Goal: Transaction & Acquisition: Purchase product/service

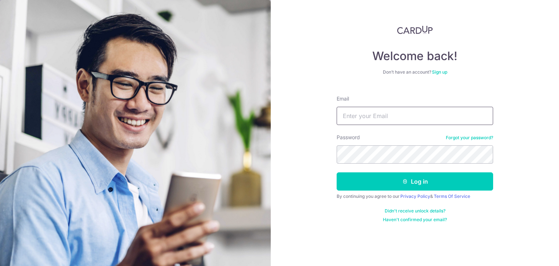
click at [383, 115] on input "Email" at bounding box center [415, 116] width 157 height 18
type input "[PERSON_NAME][EMAIL_ADDRESS][DOMAIN_NAME]"
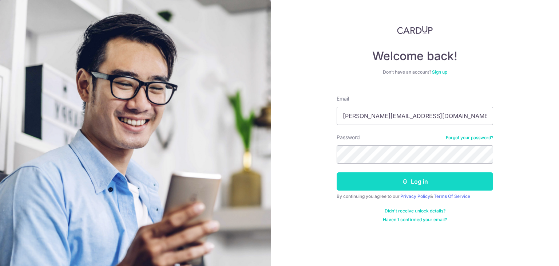
click at [392, 179] on button "Log in" at bounding box center [415, 181] width 157 height 18
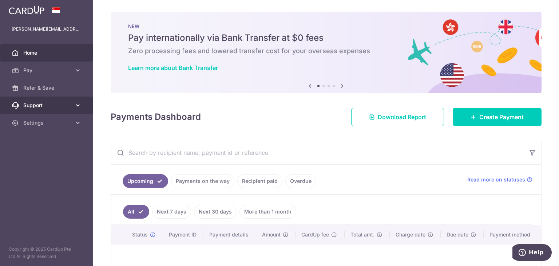
click at [75, 107] on icon at bounding box center [77, 105] width 7 height 7
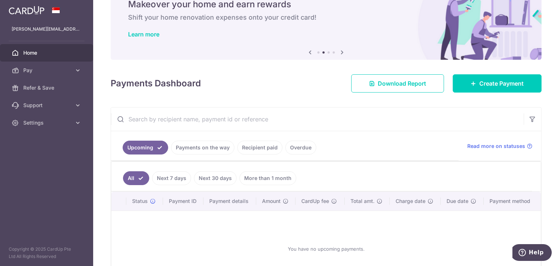
scroll to position [73, 0]
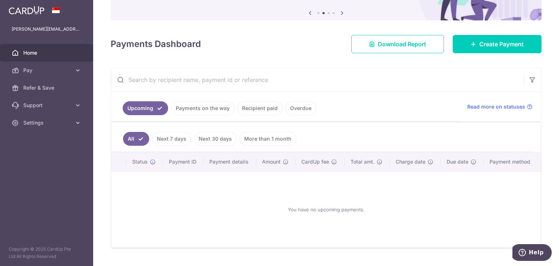
click at [246, 138] on link "More than 1 month" at bounding box center [268, 139] width 57 height 14
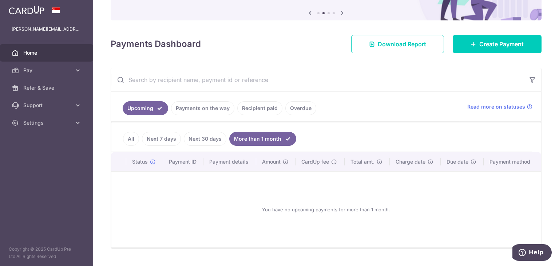
click at [265, 110] on link "Recipient paid" at bounding box center [259, 108] width 45 height 14
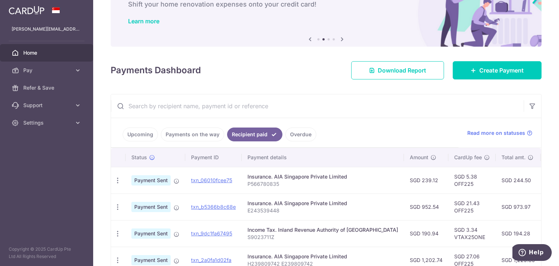
scroll to position [0, 0]
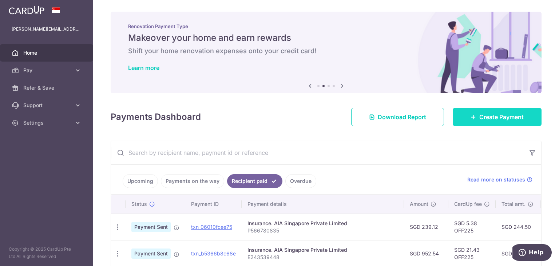
click at [465, 123] on link "Create Payment" at bounding box center [497, 117] width 89 height 18
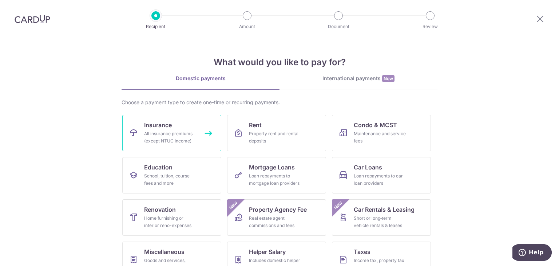
click at [186, 123] on link "Insurance All insurance premiums (except NTUC Income)" at bounding box center [171, 133] width 99 height 36
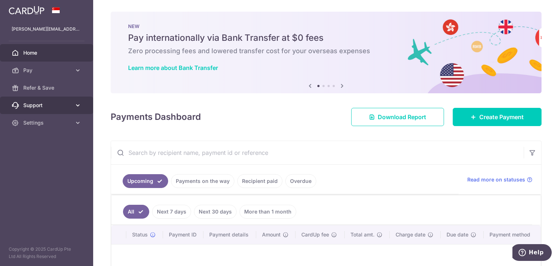
click at [57, 103] on span "Support" at bounding box center [47, 105] width 48 height 7
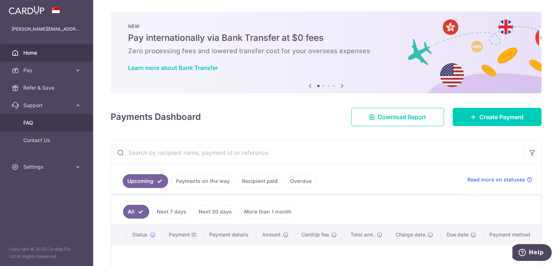
click at [37, 126] on link "FAQ" at bounding box center [46, 122] width 93 height 17
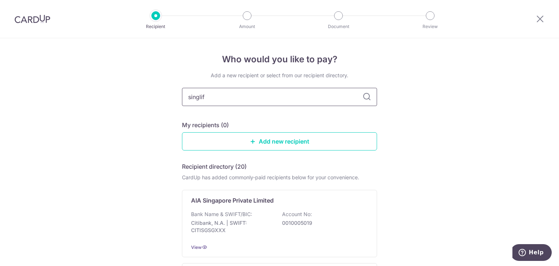
type input "singlife"
type input "sing"
type input "singlife"
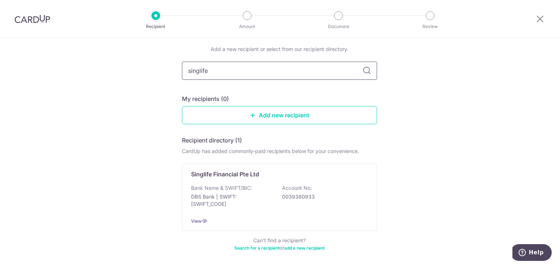
scroll to position [54, 0]
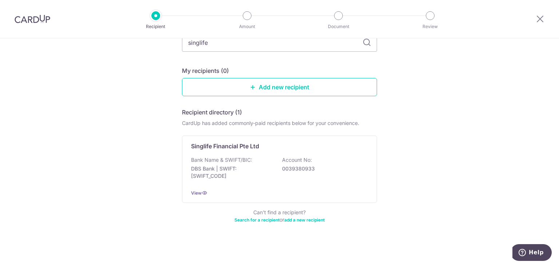
click at [271, 219] on link "Search for a recipient" at bounding box center [256, 219] width 45 height 5
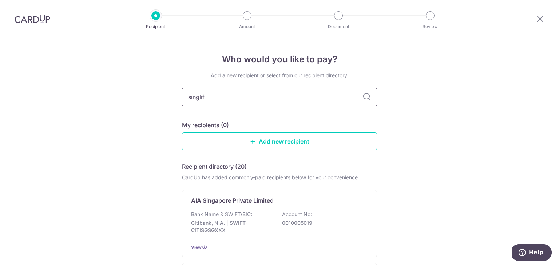
type input "singlife"
type input "singapore life"
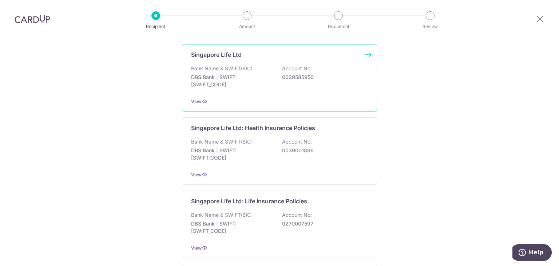
scroll to position [73, 0]
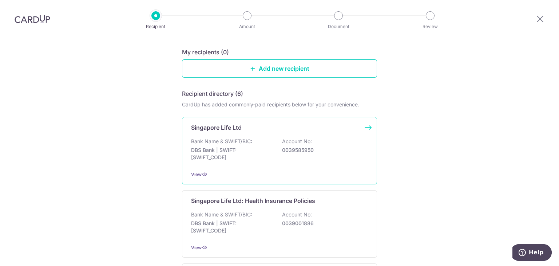
click at [276, 156] on div "Bank Name & SWIFT/BIC: DBS Bank | SWIFT: DBSSSGSGXXX Account No: 0039585950" at bounding box center [279, 151] width 177 height 27
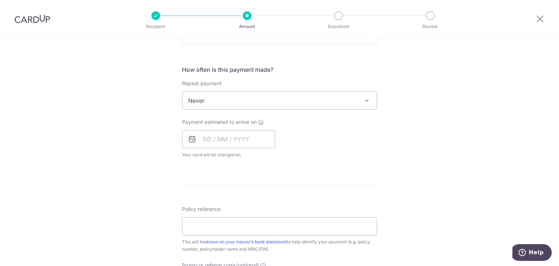
scroll to position [430, 0]
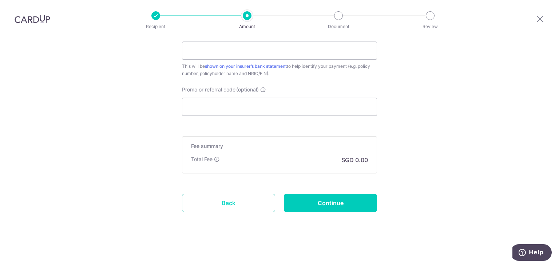
click at [257, 202] on link "Back" at bounding box center [228, 203] width 93 height 18
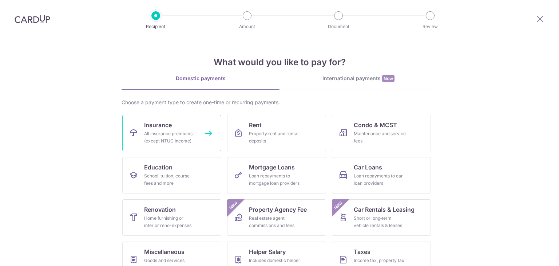
click at [183, 129] on link "Insurance All insurance premiums (except NTUC Income)" at bounding box center [171, 133] width 99 height 36
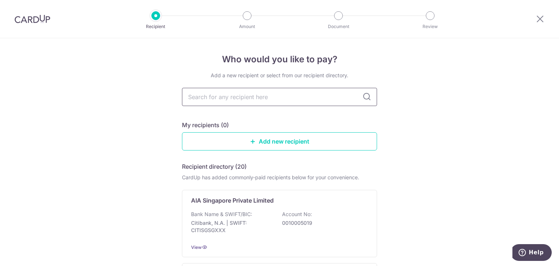
click at [282, 96] on input "text" at bounding box center [279, 97] width 195 height 18
type input "a"
type input "singapore life"
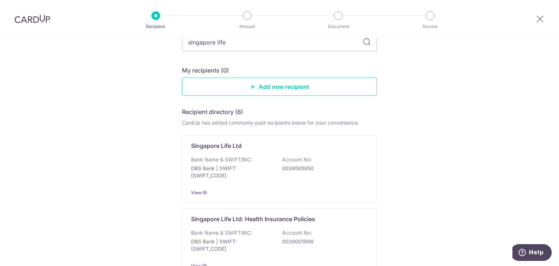
scroll to position [73, 0]
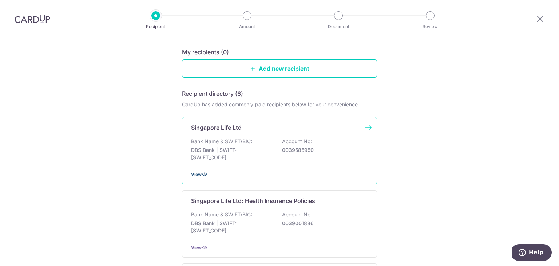
click at [198, 176] on span "View" at bounding box center [196, 173] width 11 height 5
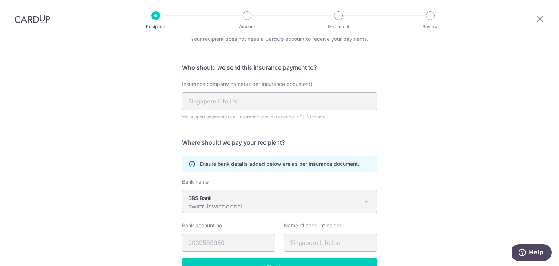
scroll to position [73, 0]
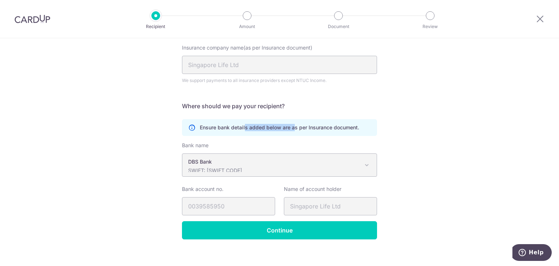
drag, startPoint x: 242, startPoint y: 133, endPoint x: 291, endPoint y: 137, distance: 48.9
click at [291, 137] on form "Who should we send this insurance payment to? Insurance company name(as per Ins…" at bounding box center [279, 133] width 195 height 213
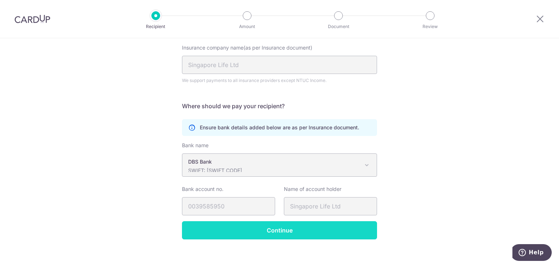
click at [267, 226] on input "Continue" at bounding box center [279, 230] width 195 height 18
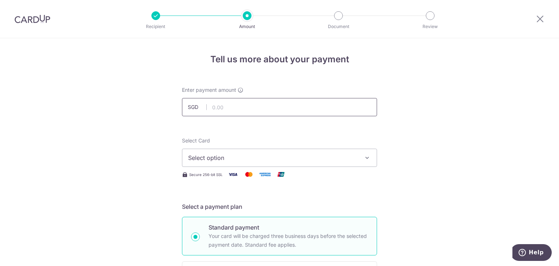
click at [242, 107] on input "text" at bounding box center [279, 107] width 195 height 18
type input "2,122.95"
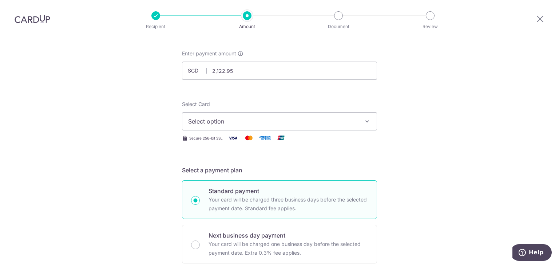
click at [292, 126] on button "Select option" at bounding box center [279, 121] width 195 height 18
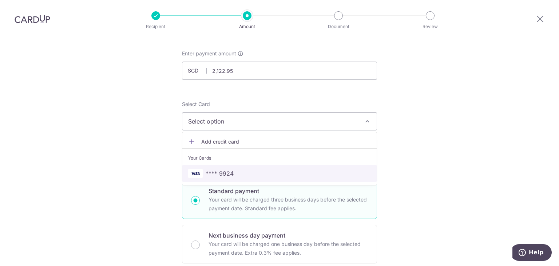
drag, startPoint x: 242, startPoint y: 170, endPoint x: 217, endPoint y: 167, distance: 25.2
click at [242, 170] on span "**** 9924" at bounding box center [279, 173] width 183 height 9
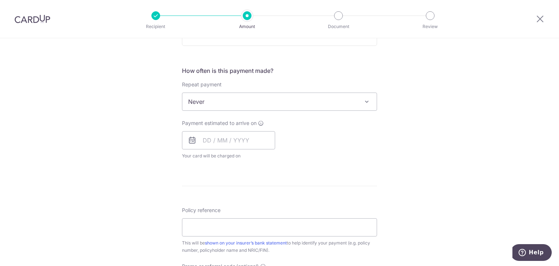
scroll to position [255, 0]
click at [239, 141] on input "text" at bounding box center [228, 139] width 93 height 18
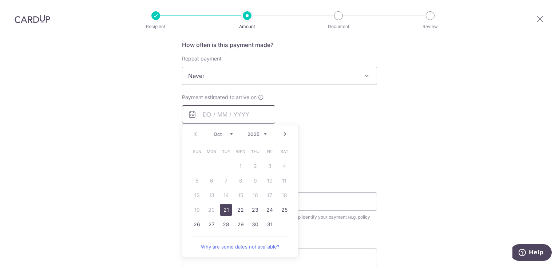
scroll to position [291, 0]
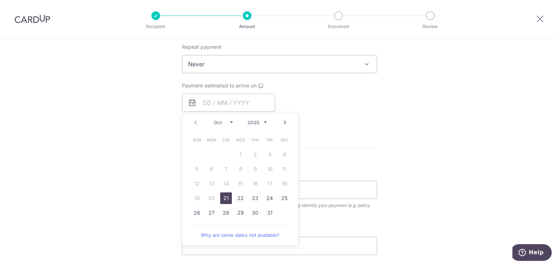
click at [226, 202] on link "21" at bounding box center [226, 198] width 12 height 12
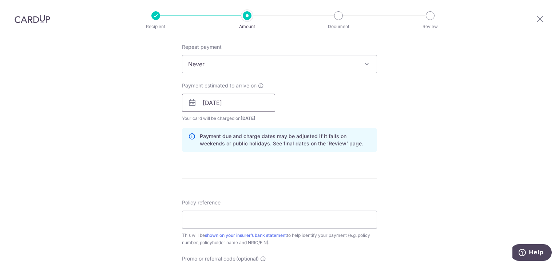
click at [259, 107] on input "21/10/2025" at bounding box center [228, 103] width 93 height 18
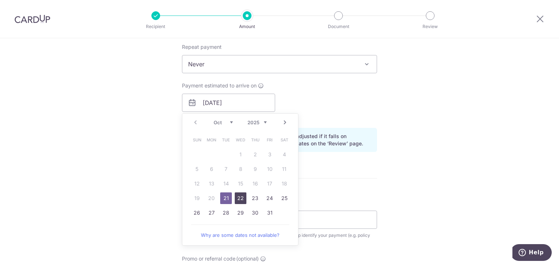
click at [239, 201] on link "22" at bounding box center [241, 198] width 12 height 12
type input "[DATE]"
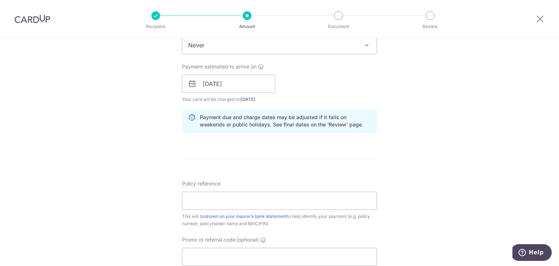
scroll to position [328, 0]
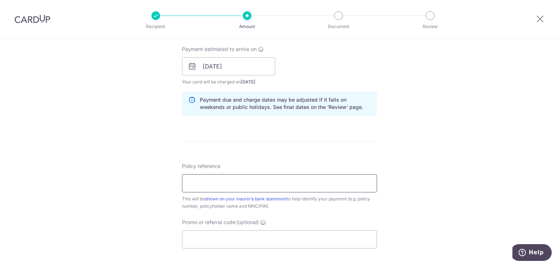
click at [240, 181] on input "Policy reference" at bounding box center [279, 183] width 195 height 18
paste input "83369507"
type input "83369507"
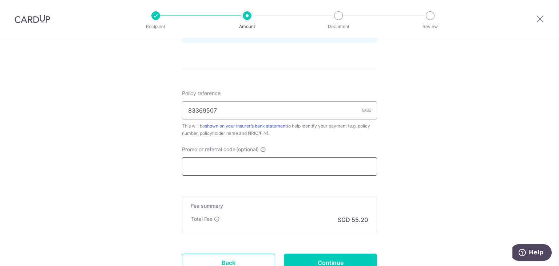
click at [245, 160] on input "Promo or referral code (optional)" at bounding box center [279, 166] width 195 height 18
paste input "OFF225"
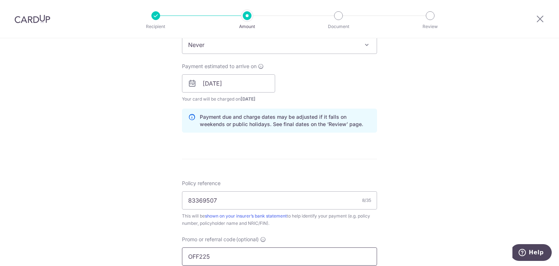
scroll to position [493, 0]
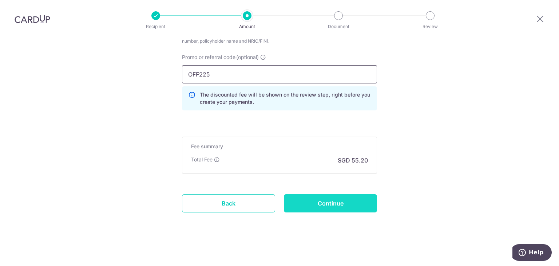
type input "OFF225"
click at [315, 200] on input "Continue" at bounding box center [330, 203] width 93 height 18
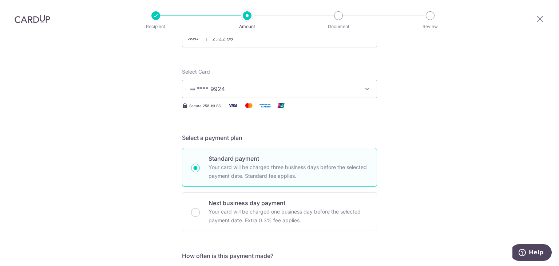
scroll to position [182, 0]
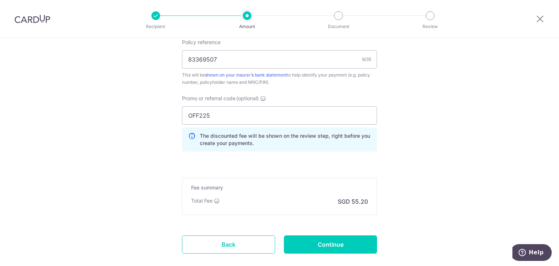
scroll to position [493, 0]
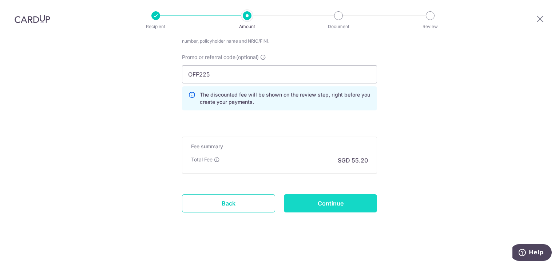
click at [341, 205] on input "Continue" at bounding box center [330, 203] width 93 height 18
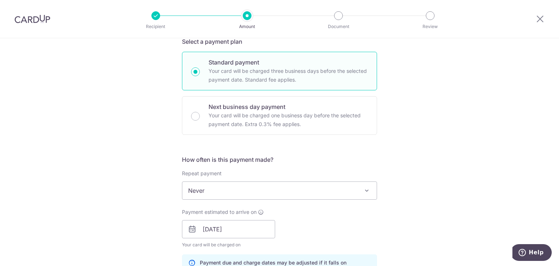
scroll to position [0, 0]
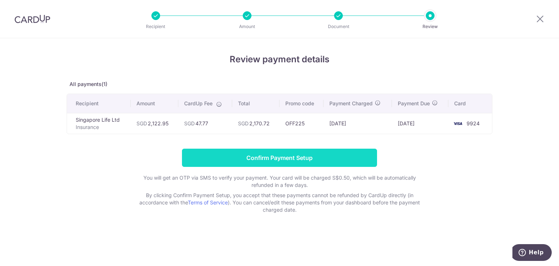
click at [216, 155] on input "Confirm Payment Setup" at bounding box center [279, 158] width 195 height 18
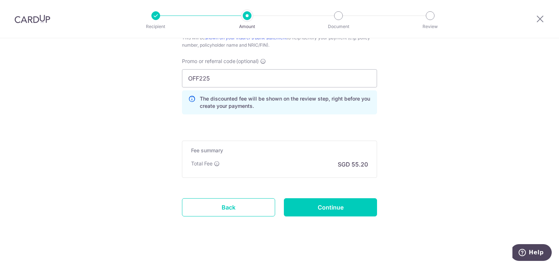
scroll to position [522, 0]
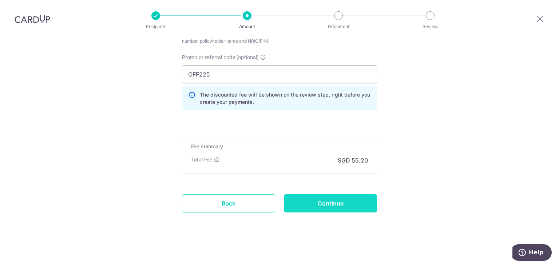
click at [322, 204] on input "Continue" at bounding box center [330, 203] width 93 height 18
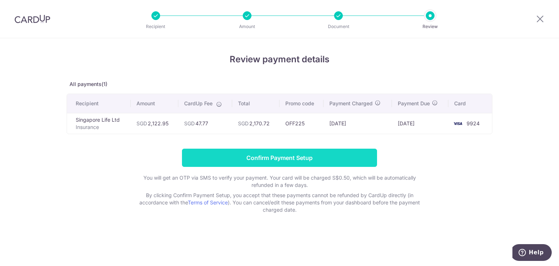
click at [281, 163] on input "Confirm Payment Setup" at bounding box center [279, 158] width 195 height 18
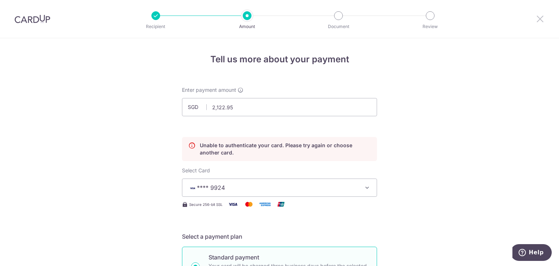
click at [540, 16] on icon at bounding box center [540, 18] width 9 height 9
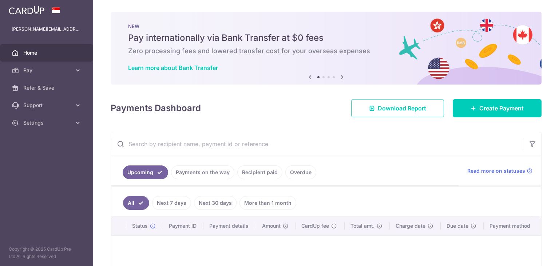
scroll to position [73, 0]
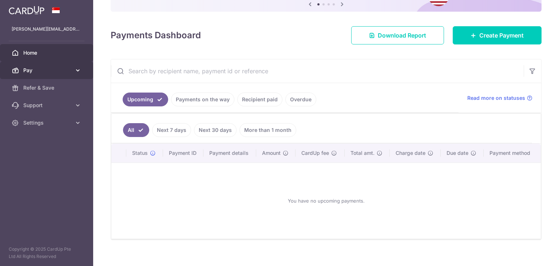
click at [34, 72] on span "Pay" at bounding box center [47, 70] width 48 height 7
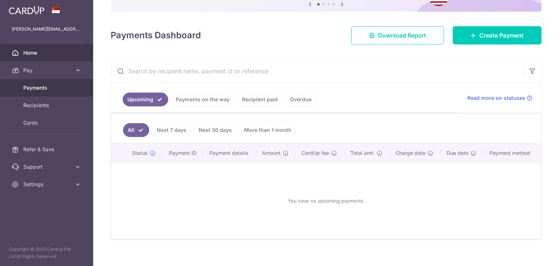
click at [45, 88] on span "Payments" at bounding box center [47, 87] width 48 height 7
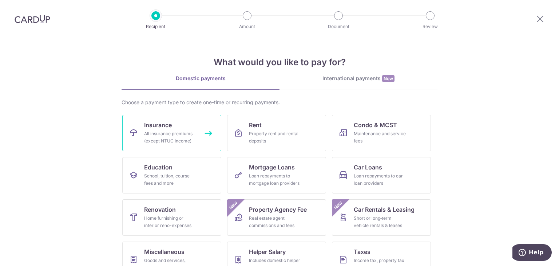
click at [130, 125] on link "Insurance All insurance premiums (except NTUC Income)" at bounding box center [171, 133] width 99 height 36
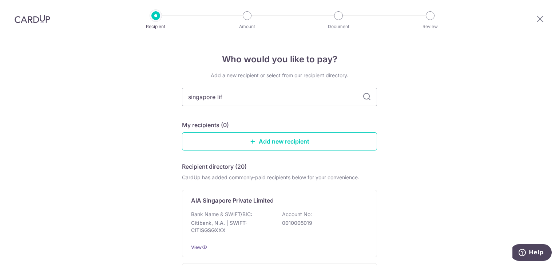
type input "singapore life"
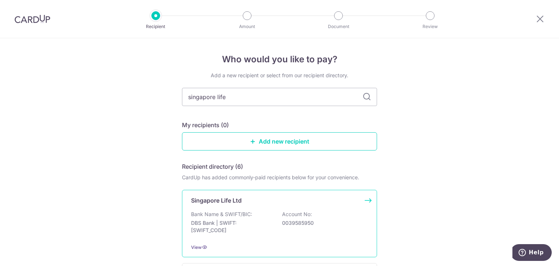
click at [311, 219] on p "0039585950" at bounding box center [323, 222] width 82 height 7
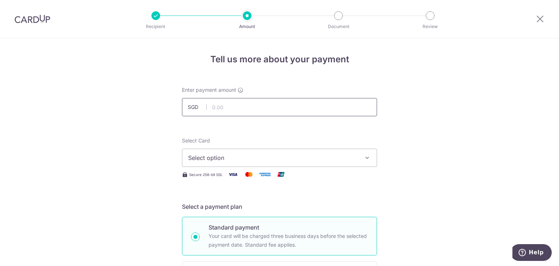
click at [235, 111] on input "text" at bounding box center [279, 107] width 195 height 18
type input "2,122.95"
click at [245, 157] on span "Select option" at bounding box center [273, 157] width 170 height 9
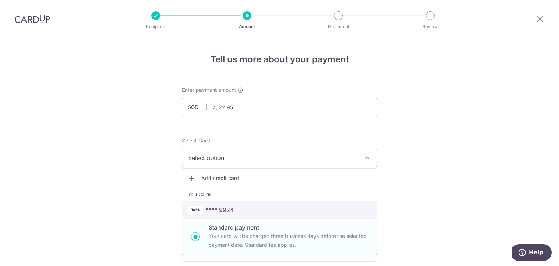
click at [228, 213] on span "**** 9924" at bounding box center [220, 209] width 28 height 9
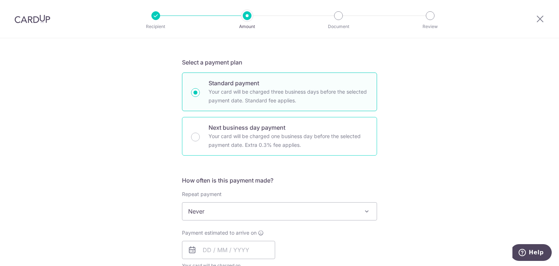
scroll to position [146, 0]
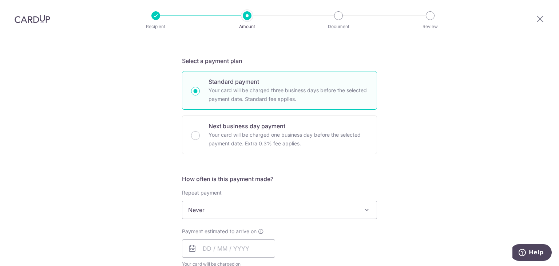
click at [264, 202] on span "Never" at bounding box center [279, 209] width 194 height 17
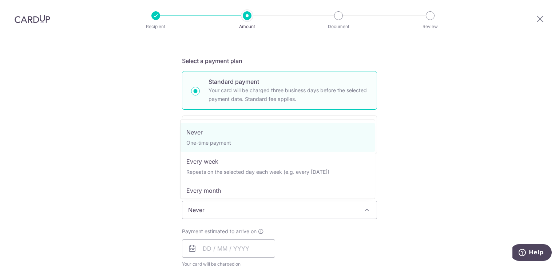
click at [264, 202] on span "Never" at bounding box center [279, 209] width 194 height 17
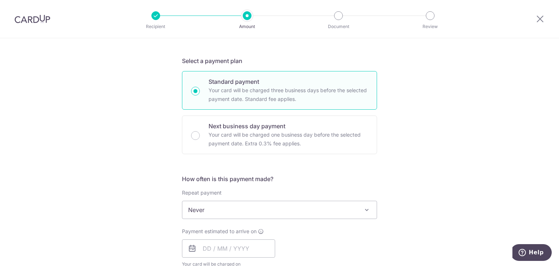
click at [112, 200] on div "Tell us more about your payment Enter payment amount SGD 2,122.95 2122.95 Selec…" at bounding box center [279, 222] width 559 height 659
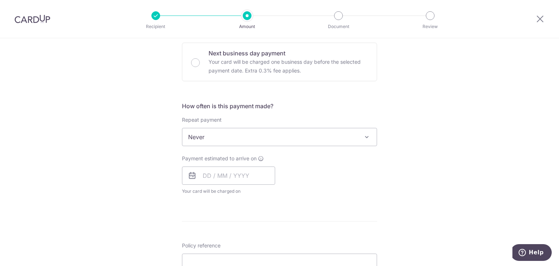
click at [236, 163] on div "Payment estimated to arrive on Your card will be charged on for the first payme…" at bounding box center [228, 175] width 93 height 40
click at [236, 169] on input "text" at bounding box center [228, 175] width 93 height 18
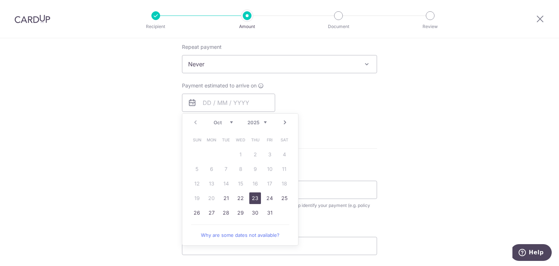
click at [255, 197] on link "23" at bounding box center [255, 198] width 12 height 12
type input "23/10/2025"
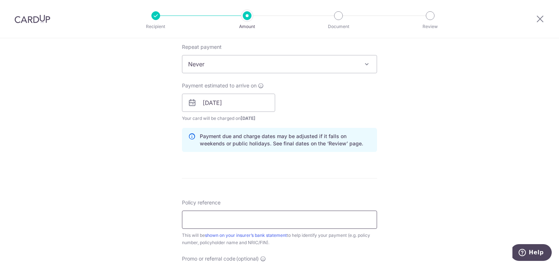
click at [225, 224] on input "Policy reference" at bounding box center [279, 219] width 195 height 18
paste input "83369507"
type input "83369507"
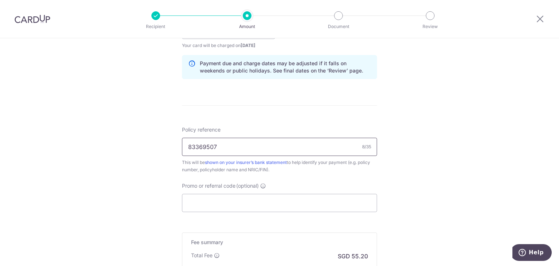
scroll to position [400, 0]
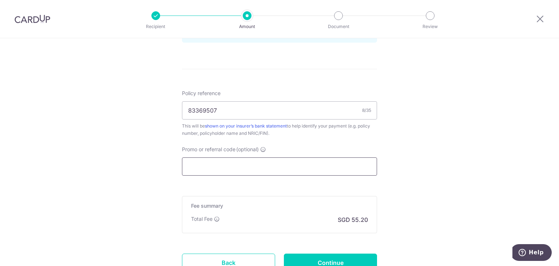
click at [280, 171] on input "Promo or referral code (optional)" at bounding box center [279, 166] width 195 height 18
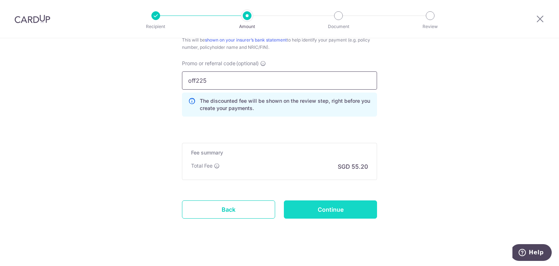
scroll to position [493, 0]
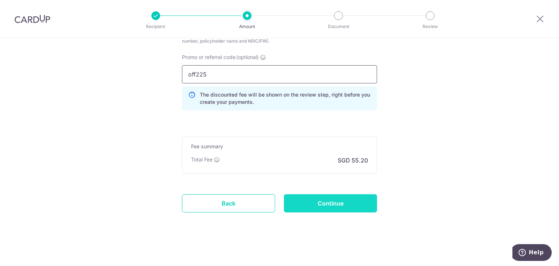
type input "off225"
click at [322, 207] on input "Continue" at bounding box center [330, 203] width 93 height 18
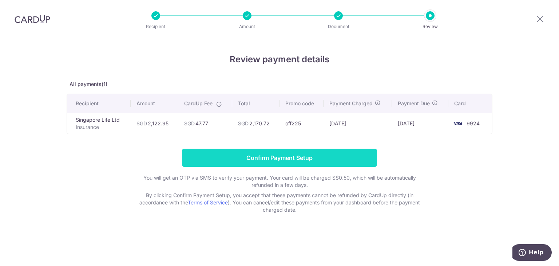
click at [301, 156] on input "Confirm Payment Setup" at bounding box center [279, 158] width 195 height 18
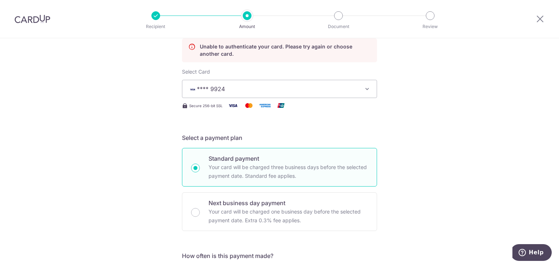
click at [323, 92] on span "**** 9924" at bounding box center [273, 88] width 170 height 9
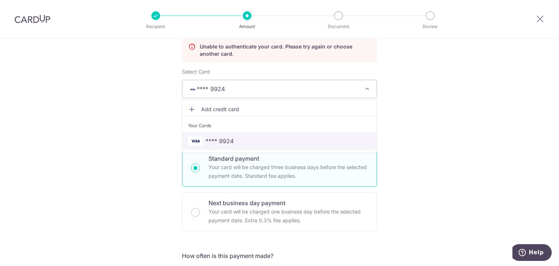
click at [239, 139] on span "**** 9924" at bounding box center [279, 141] width 183 height 9
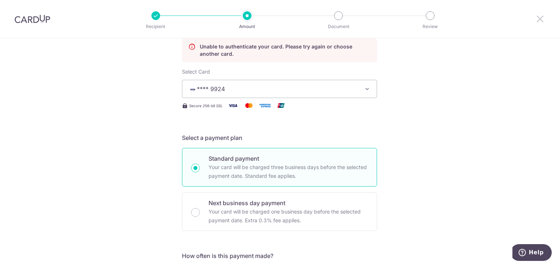
click at [541, 21] on icon at bounding box center [540, 18] width 9 height 9
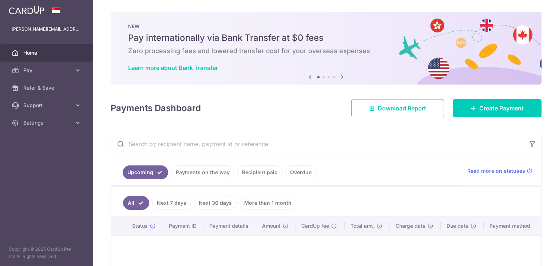
click at [52, 53] on span "Home" at bounding box center [47, 52] width 48 height 7
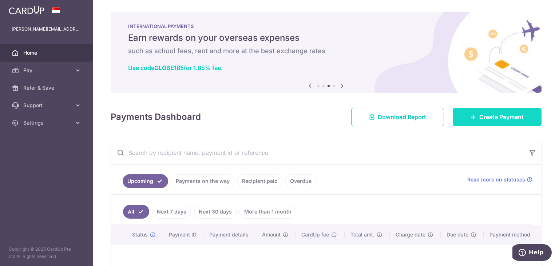
click at [500, 110] on link "Create Payment" at bounding box center [497, 117] width 89 height 18
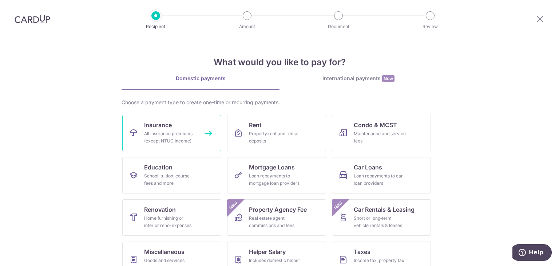
click at [156, 127] on span "Insurance" at bounding box center [158, 125] width 28 height 9
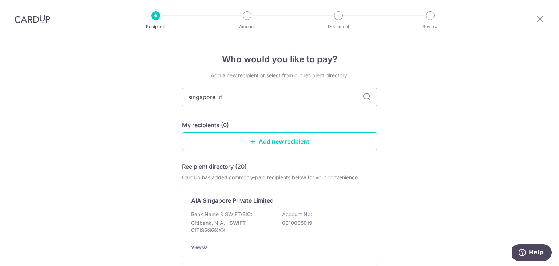
type input "singapore life"
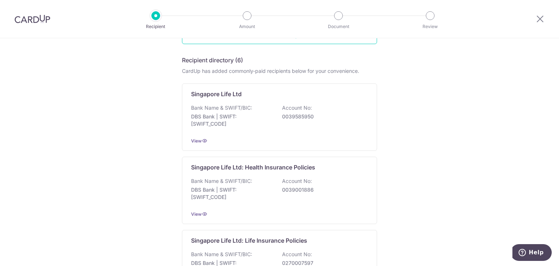
scroll to position [91, 0]
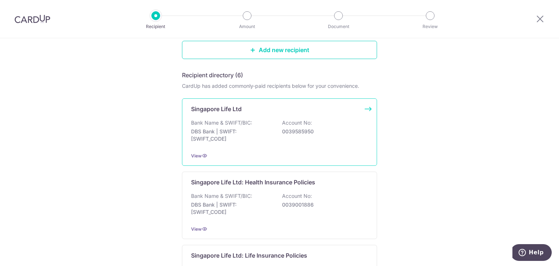
click at [248, 137] on p "DBS Bank | SWIFT: DBSSSGSGXXX" at bounding box center [232, 135] width 82 height 15
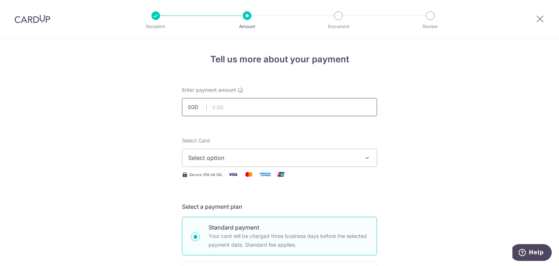
click at [254, 103] on input "text" at bounding box center [279, 107] width 195 height 18
type input "2,122.95"
click at [299, 156] on span "Select option" at bounding box center [273, 157] width 170 height 9
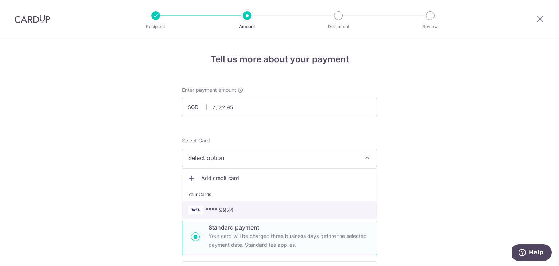
click at [201, 210] on span "**** 9924" at bounding box center [279, 209] width 183 height 9
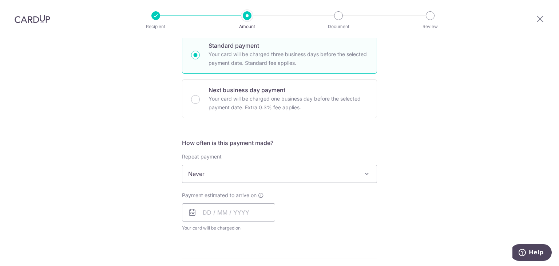
scroll to position [182, 0]
click at [220, 226] on span "Your card will be charged on for the first payment" at bounding box center [228, 227] width 93 height 7
click at [238, 217] on input "text" at bounding box center [228, 212] width 93 height 18
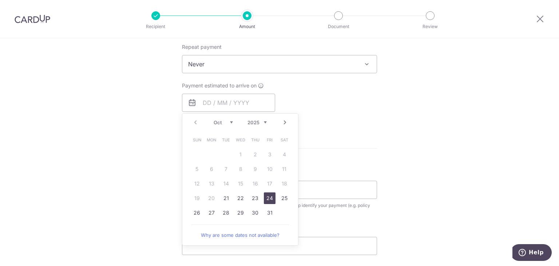
click at [265, 196] on link "24" at bounding box center [270, 198] width 12 height 12
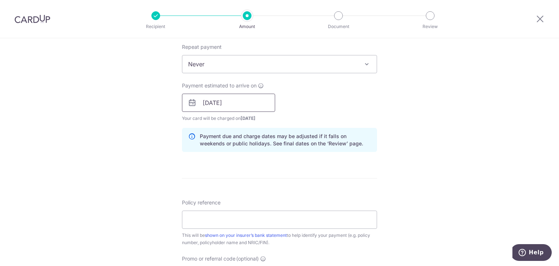
click at [238, 106] on input "24/10/2025" at bounding box center [228, 103] width 93 height 18
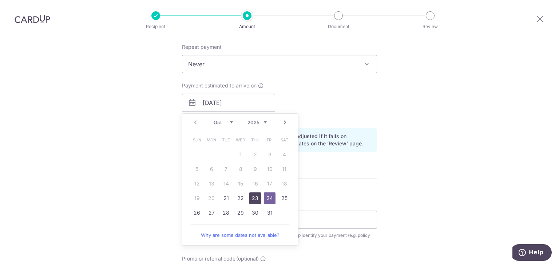
click at [255, 198] on link "23" at bounding box center [255, 198] width 12 height 12
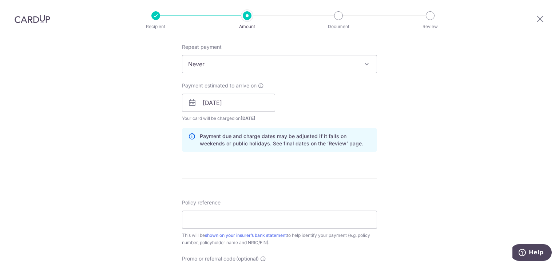
click at [403, 195] on div "Tell us more about your payment Enter payment amount SGD 2,122.95 2122.95 Selec…" at bounding box center [279, 91] width 559 height 688
click at [247, 100] on input "23/10/2025" at bounding box center [228, 103] width 93 height 18
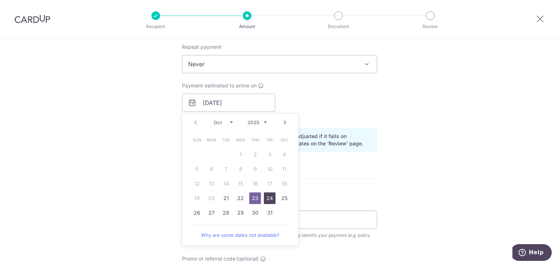
click at [266, 197] on link "24" at bounding box center [270, 198] width 12 height 12
type input "[DATE]"
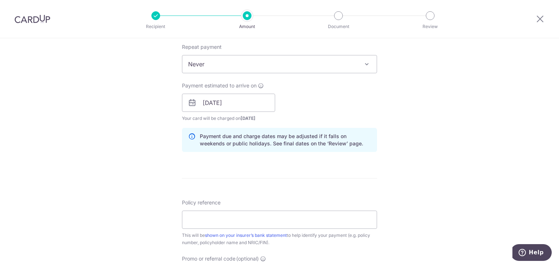
click at [341, 184] on form "Enter payment amount SGD 2,122.95 2122.95 Select Card **** 9924 Add credit card…" at bounding box center [279, 98] width 195 height 606
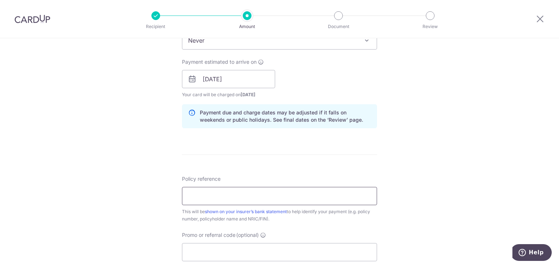
scroll to position [328, 0]
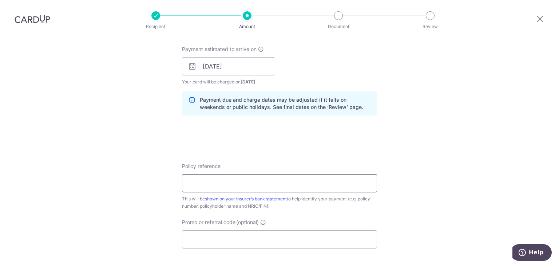
click at [307, 187] on input "Policy reference" at bounding box center [279, 183] width 195 height 18
type input "83369507"
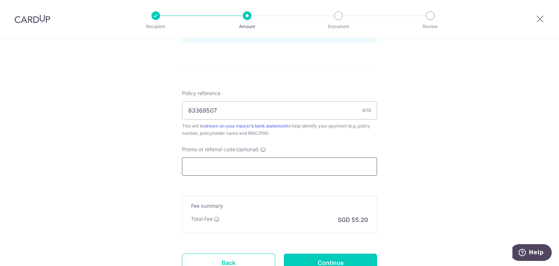
click at [290, 165] on input "Promo or referral code (optional)" at bounding box center [279, 166] width 195 height 18
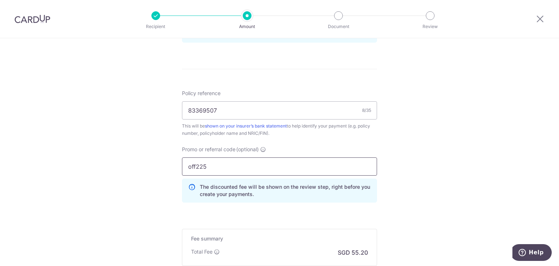
scroll to position [473, 0]
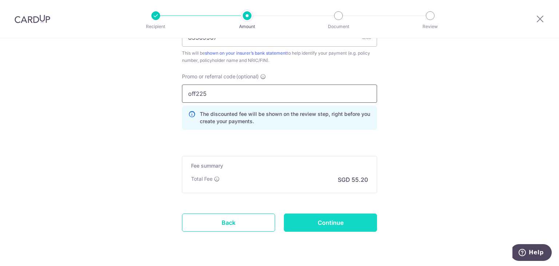
type input "off225"
click at [367, 224] on input "Continue" at bounding box center [330, 222] width 93 height 18
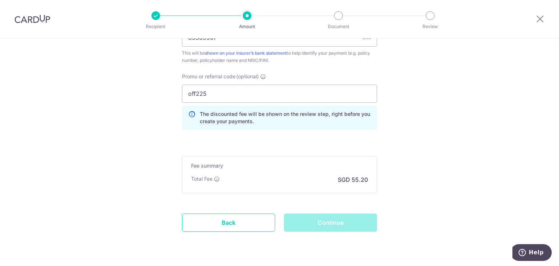
scroll to position [437, 0]
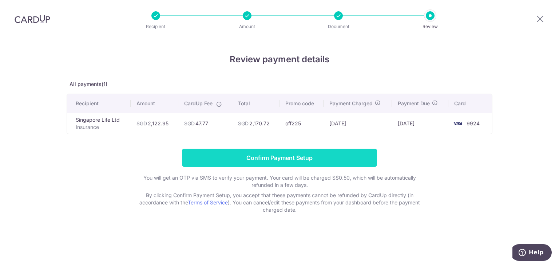
click at [296, 150] on input "Confirm Payment Setup" at bounding box center [279, 158] width 195 height 18
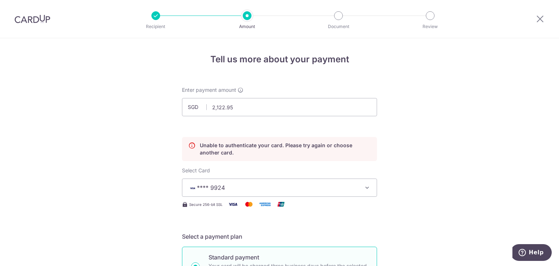
click at [546, 20] on div at bounding box center [540, 19] width 38 height 38
click at [542, 20] on icon at bounding box center [540, 18] width 9 height 9
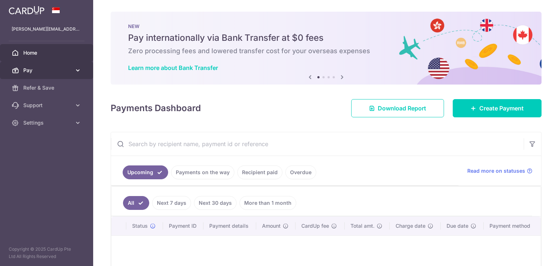
click at [69, 69] on span "Pay" at bounding box center [47, 70] width 48 height 7
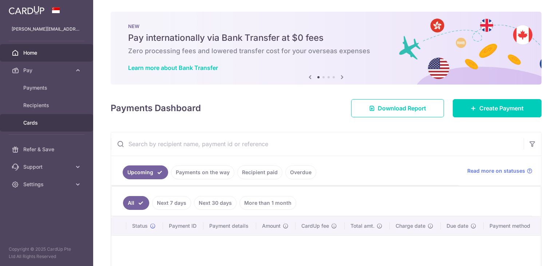
click at [44, 123] on span "Cards" at bounding box center [47, 122] width 48 height 7
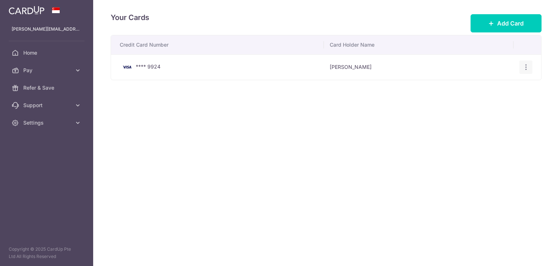
click at [530, 67] on div "View/Edit [GEOGRAPHIC_DATA]" at bounding box center [526, 66] width 13 height 13
click at [524, 70] on icon "button" at bounding box center [526, 67] width 8 height 8
click at [495, 90] on span "View/Edit" at bounding box center [502, 87] width 50 height 9
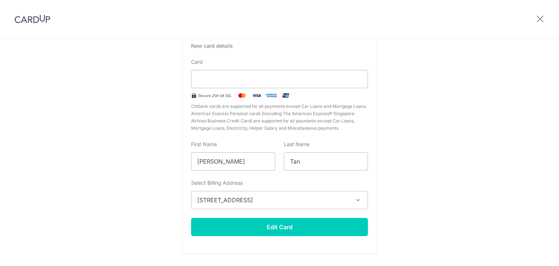
scroll to position [73, 0]
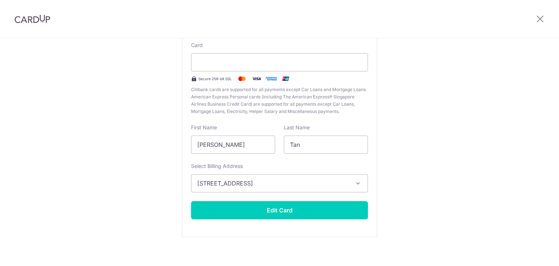
click at [348, 182] on button "[STREET_ADDRESS]" at bounding box center [279, 183] width 177 height 18
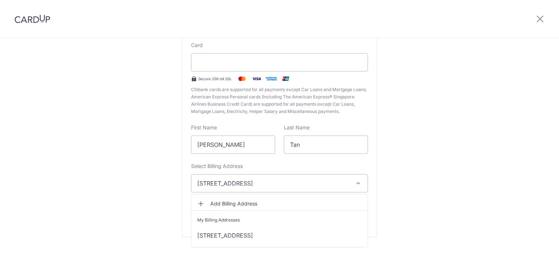
click at [348, 182] on button "[STREET_ADDRESS]" at bounding box center [279, 183] width 177 height 18
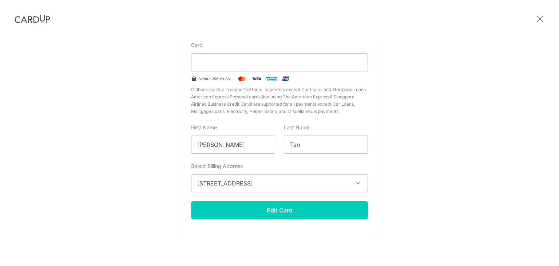
click at [386, 180] on div "Edit card ending with 9924 New card details Card Secure 256-bit SSL Citibank ca…" at bounding box center [279, 118] width 559 height 306
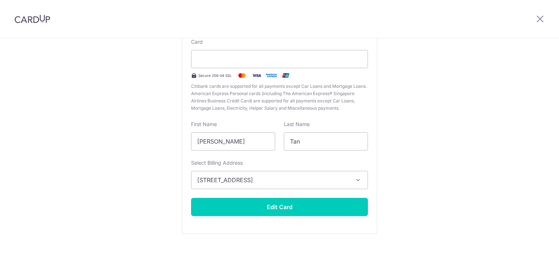
scroll to position [78, 0]
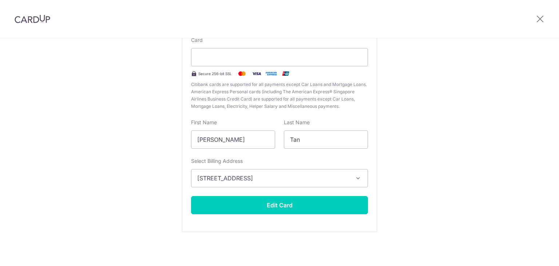
click at [337, 175] on span "[STREET_ADDRESS]" at bounding box center [272, 178] width 151 height 9
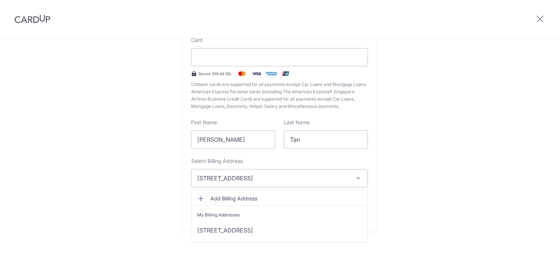
click at [248, 196] on span "Add Billing Address" at bounding box center [285, 198] width 151 height 7
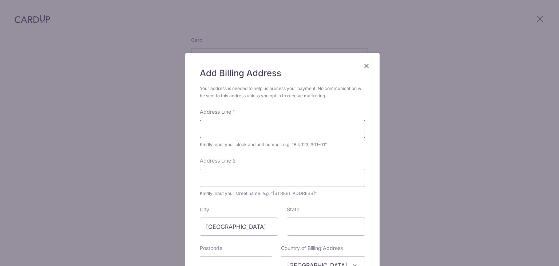
click at [320, 124] on input "Address Line 1" at bounding box center [282, 129] width 165 height 18
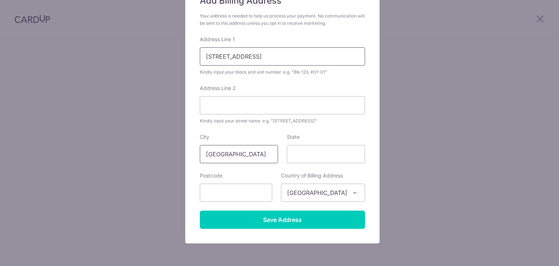
scroll to position [73, 0]
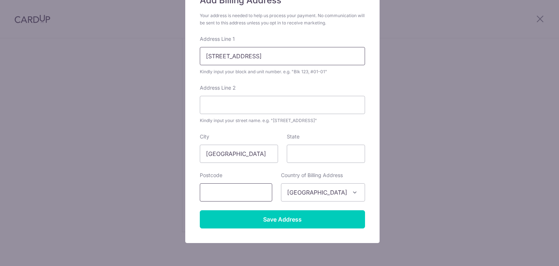
type input "[STREET_ADDRESS]"
click at [261, 190] on input "text" at bounding box center [236, 192] width 72 height 18
type input "793469"
drag, startPoint x: 220, startPoint y: 57, endPoint x: 277, endPoint y: 57, distance: 56.8
click at [277, 57] on input "[STREET_ADDRESS]" at bounding box center [282, 56] width 165 height 18
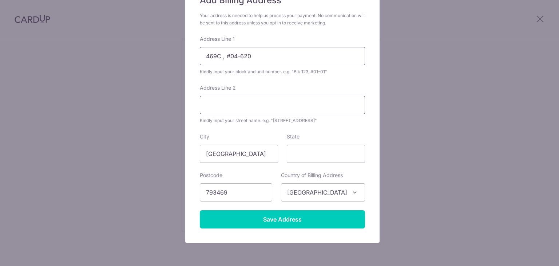
type input "469C , #04-620"
click at [247, 106] on input "Address Line 2" at bounding box center [282, 105] width 165 height 18
paste input "Sengkang West Way"
type input "Sengkang West Way"
click at [220, 56] on input "469C , #04-620" at bounding box center [282, 56] width 165 height 18
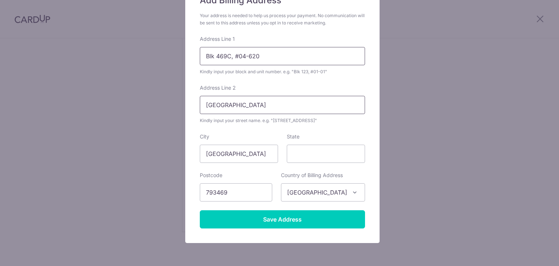
type input "Blk 469C, #04-620"
click at [273, 104] on input "Sengkang West Way" at bounding box center [282, 105] width 165 height 18
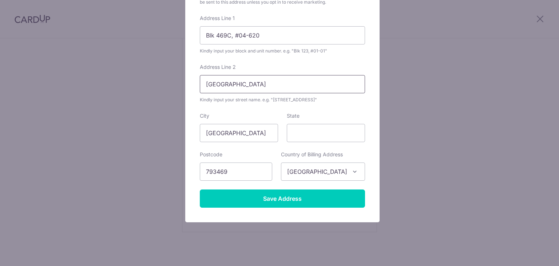
scroll to position [102, 0]
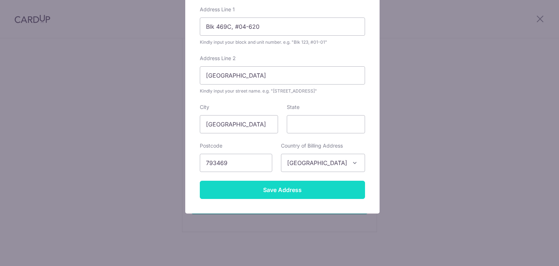
click at [283, 190] on input "Save Address" at bounding box center [282, 190] width 165 height 18
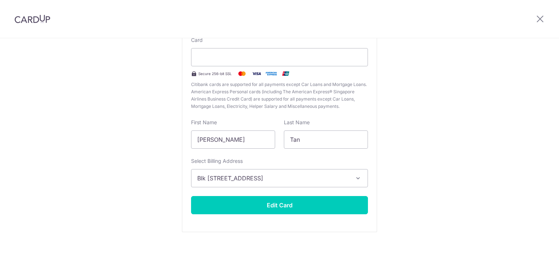
click at [360, 181] on button "Blk 469C, #04-620, Sengkang West Way, Singapore, Singapore-793469" at bounding box center [279, 178] width 177 height 18
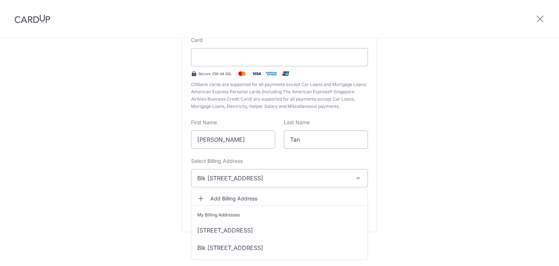
click at [360, 181] on button "Blk 469C, #04-620, Sengkang West Way, Singapore, Singapore-793469" at bounding box center [279, 178] width 177 height 18
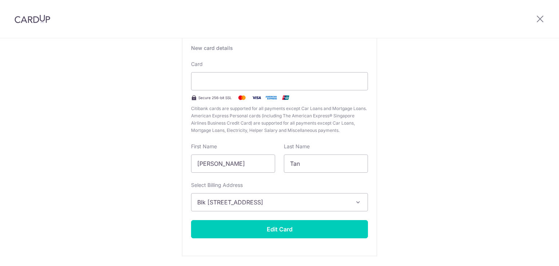
scroll to position [42, 0]
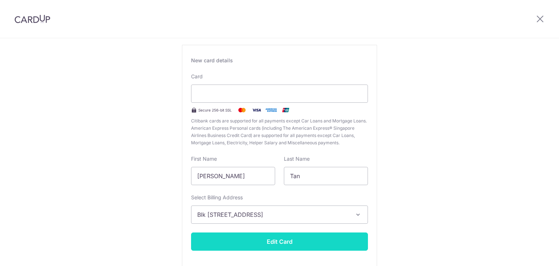
click at [333, 240] on button "Edit Card" at bounding box center [279, 241] width 177 height 18
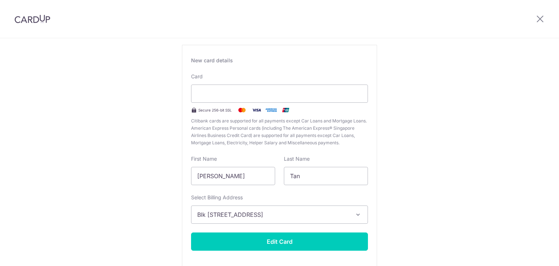
click at [418, 121] on div "Edit card ending with 9924 New card details Please enter valid card details. Ca…" at bounding box center [279, 150] width 559 height 306
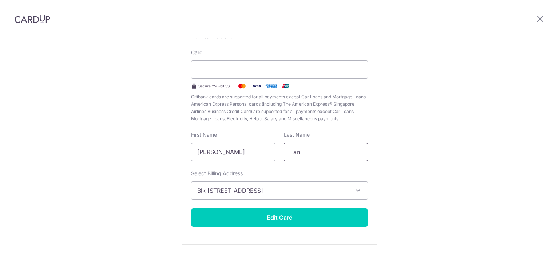
scroll to position [78, 0]
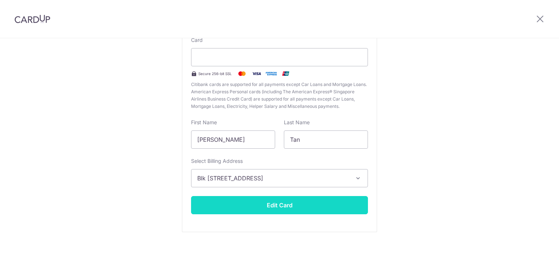
click at [301, 209] on button "Edit Card" at bounding box center [279, 205] width 177 height 18
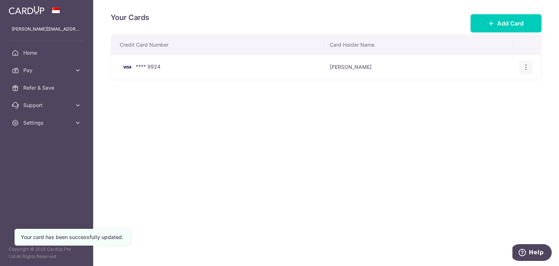
click at [525, 67] on icon "button" at bounding box center [526, 67] width 8 height 8
click at [347, 105] on div "Credit Card Number Card Holder Name **** 9924 Terence Tan View/Edit Delete" at bounding box center [326, 80] width 431 height 90
click at [58, 68] on span "Pay" at bounding box center [47, 70] width 48 height 7
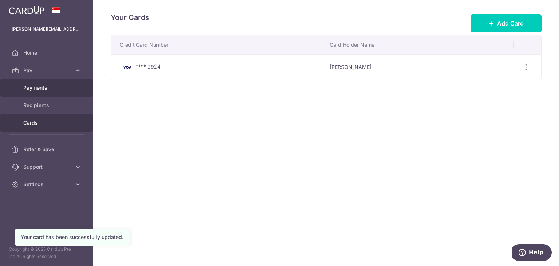
click at [61, 88] on span "Payments" at bounding box center [47, 87] width 48 height 7
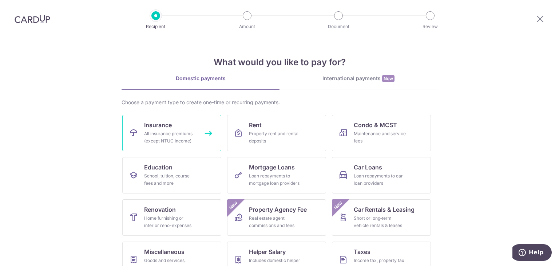
click at [181, 133] on div "All insurance premiums (except NTUC Income)" at bounding box center [170, 137] width 52 height 15
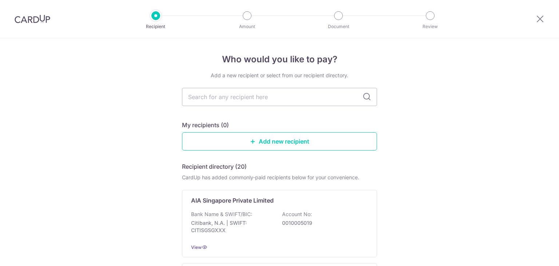
click at [270, 100] on input "text" at bounding box center [279, 97] width 195 height 18
type input "singapore life"
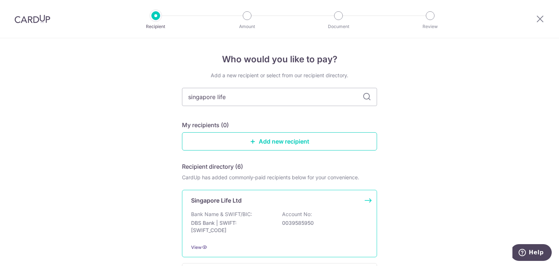
click at [280, 213] on div "Bank Name & SWIFT/BIC: DBS Bank | SWIFT: [SWIFT_CODE] Account No: 0039585950" at bounding box center [279, 223] width 177 height 27
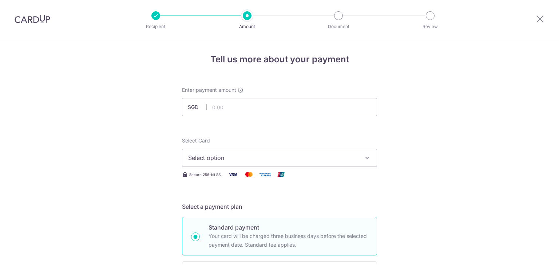
click at [277, 158] on span "Select option" at bounding box center [273, 157] width 170 height 9
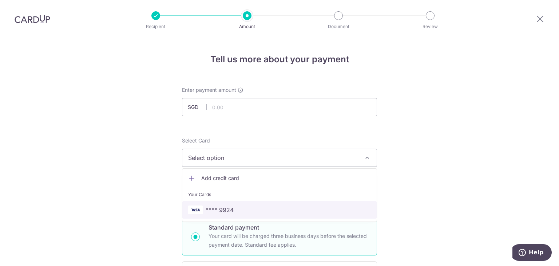
click at [228, 212] on span "**** 9924" at bounding box center [220, 209] width 28 height 9
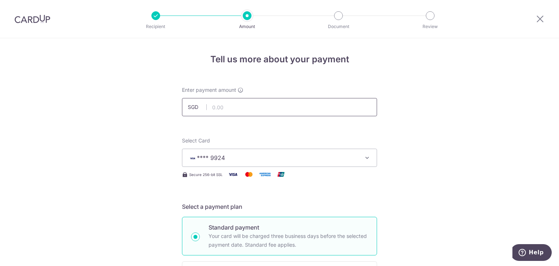
click at [233, 100] on input "text" at bounding box center [279, 107] width 195 height 18
click at [216, 105] on input "212.95" at bounding box center [279, 107] width 195 height 18
type input "2,122.95"
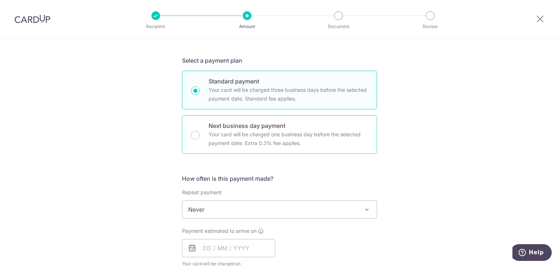
scroll to position [218, 0]
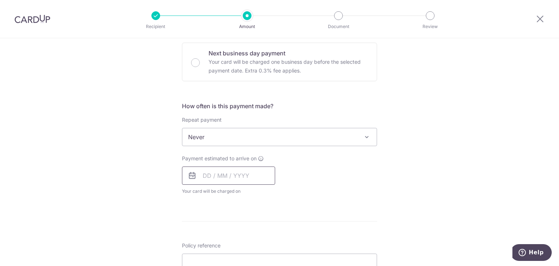
click at [226, 172] on input "text" at bounding box center [228, 175] width 93 height 18
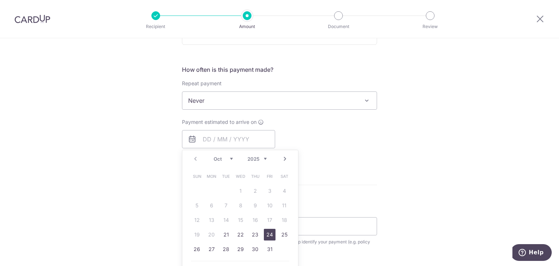
click at [266, 234] on link "24" at bounding box center [270, 235] width 12 height 12
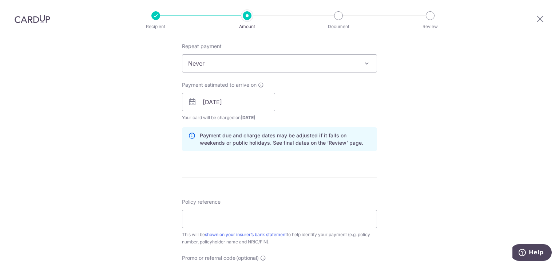
scroll to position [291, 0]
click at [248, 103] on input "[DATE]" at bounding box center [228, 103] width 93 height 18
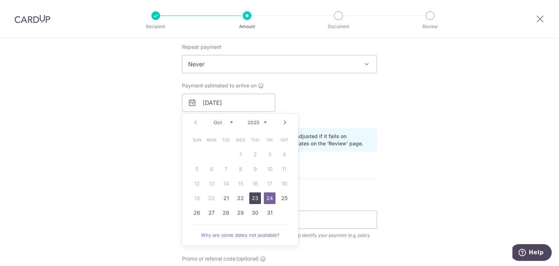
click at [256, 196] on link "23" at bounding box center [255, 198] width 12 height 12
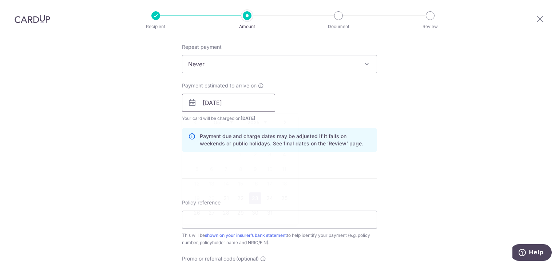
click at [253, 100] on input "23/10/2025" at bounding box center [228, 103] width 93 height 18
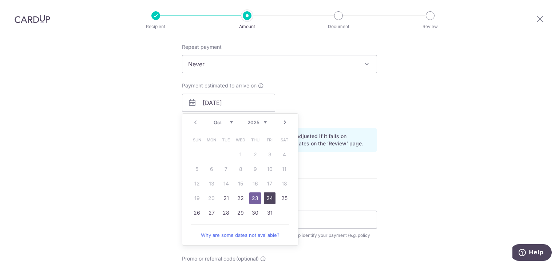
click at [268, 193] on link "24" at bounding box center [270, 198] width 12 height 12
type input "[DATE]"
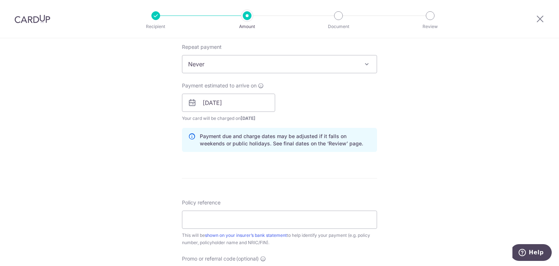
click at [344, 178] on form "Enter payment amount SGD 2,122.95 2122.95 Select Card **** 9924 Add credit card…" at bounding box center [279, 98] width 195 height 606
click at [237, 226] on input "Policy reference" at bounding box center [279, 219] width 195 height 18
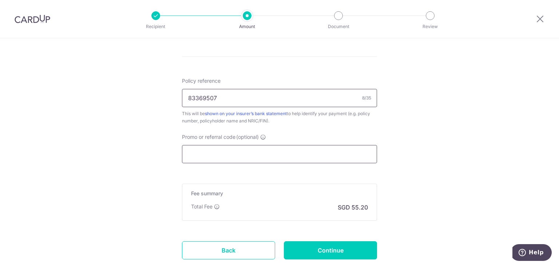
scroll to position [437, 0]
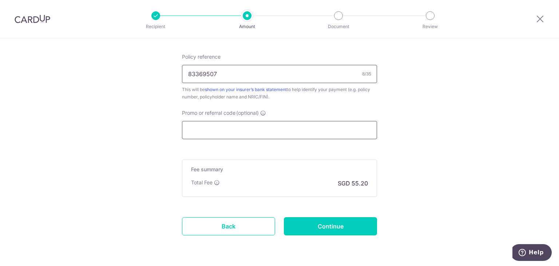
type input "83369507"
click at [272, 125] on input "Promo or referral code (optional)" at bounding box center [279, 130] width 195 height 18
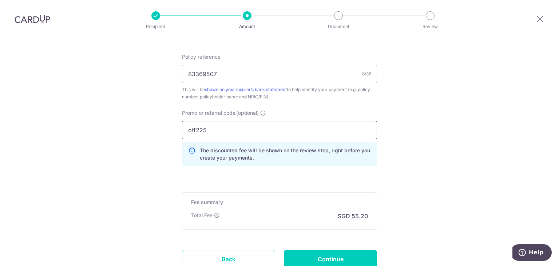
type input "off225"
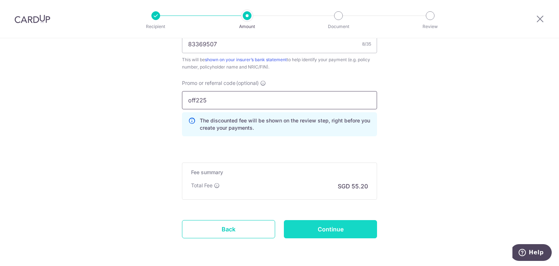
scroll to position [493, 0]
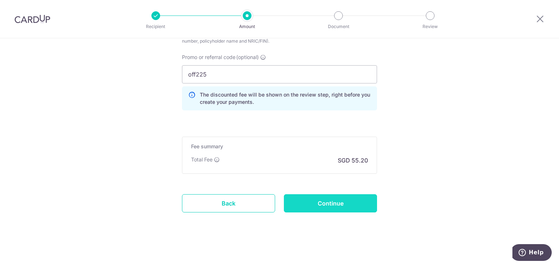
click at [348, 201] on input "Continue" at bounding box center [330, 203] width 93 height 18
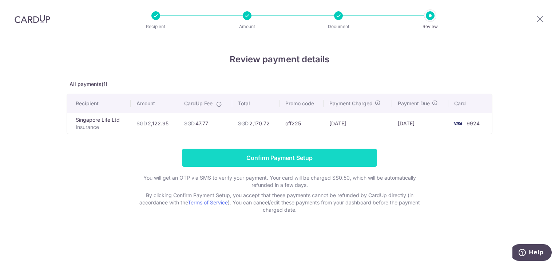
click at [346, 156] on input "Confirm Payment Setup" at bounding box center [279, 158] width 195 height 18
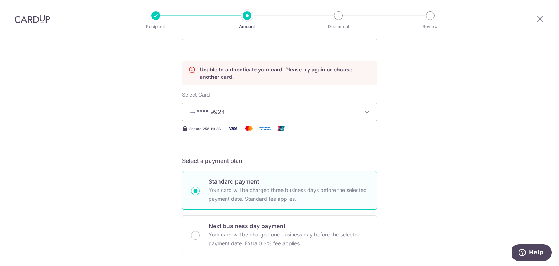
scroll to position [26, 0]
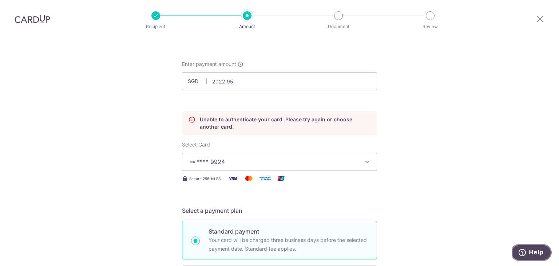
click at [532, 252] on span "Help" at bounding box center [536, 252] width 15 height 7
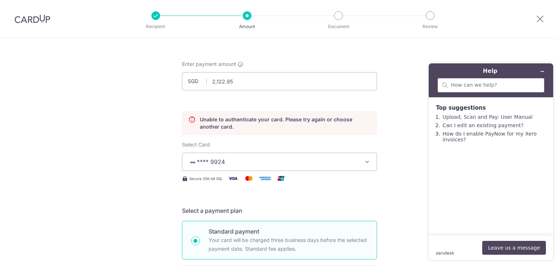
click at [473, 90] on div at bounding box center [491, 85] width 107 height 15
click at [511, 83] on input "unable to authenticate card" at bounding box center [488, 85] width 74 height 7
type input "unable to authenticate card"
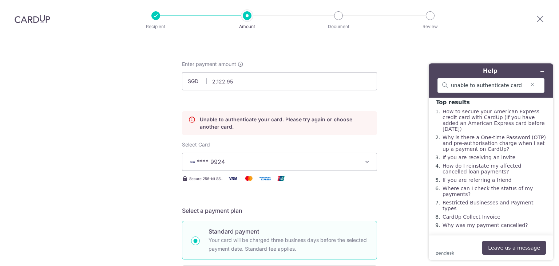
scroll to position [8, 0]
click at [540, 69] on icon "Minimise widget" at bounding box center [542, 71] width 5 height 5
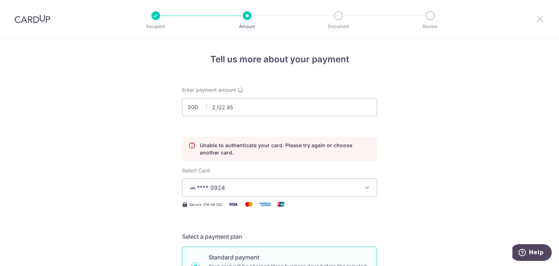
click at [537, 22] on icon at bounding box center [540, 18] width 9 height 9
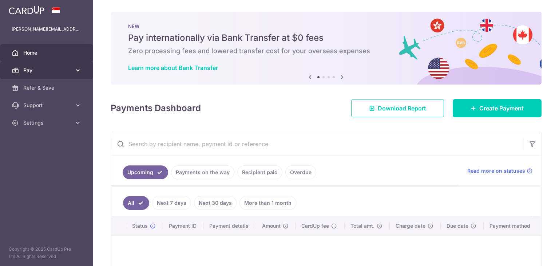
click at [56, 71] on span "Pay" at bounding box center [47, 70] width 48 height 7
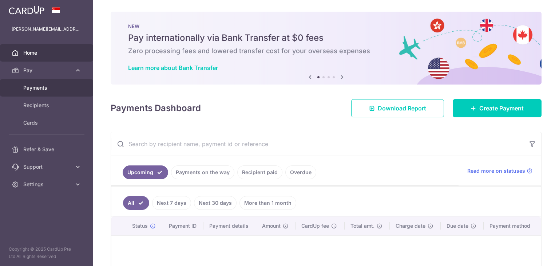
click at [57, 86] on span "Payments" at bounding box center [47, 87] width 48 height 7
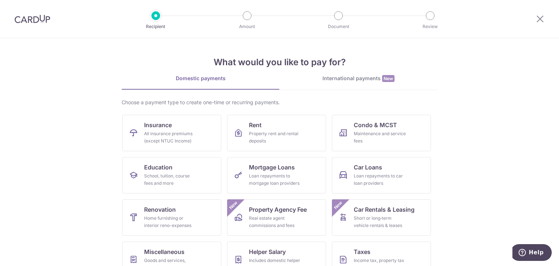
click at [33, 16] on img at bounding box center [33, 19] width 36 height 9
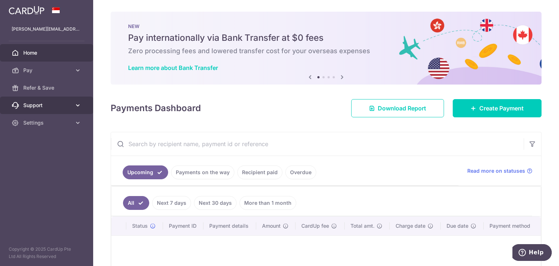
click at [47, 108] on span "Support" at bounding box center [47, 105] width 48 height 7
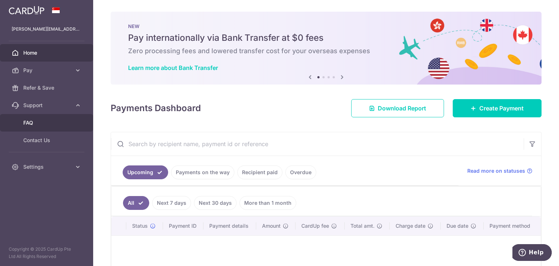
click at [44, 128] on link "FAQ" at bounding box center [46, 122] width 93 height 17
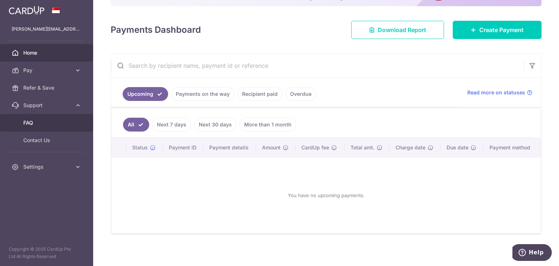
scroll to position [80, 0]
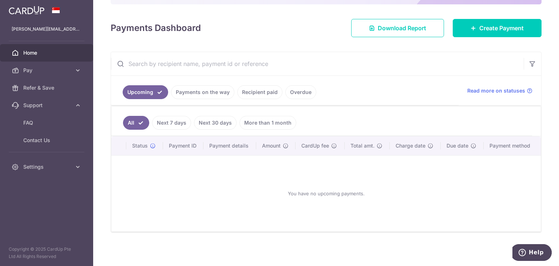
click at [242, 96] on link "Recipient paid" at bounding box center [259, 92] width 45 height 14
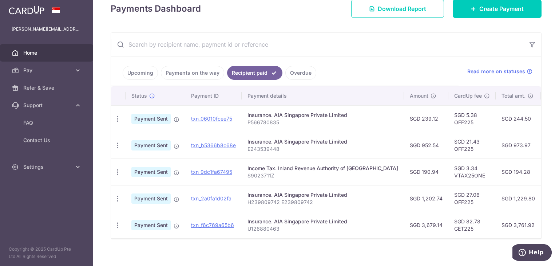
scroll to position [110, 0]
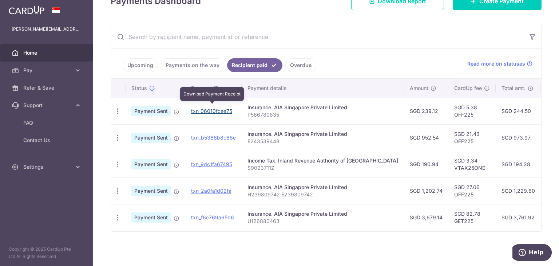
drag, startPoint x: 220, startPoint y: 105, endPoint x: 341, endPoint y: 35, distance: 139.6
click at [220, 108] on link "txn_06010fcee75" at bounding box center [211, 111] width 41 height 6
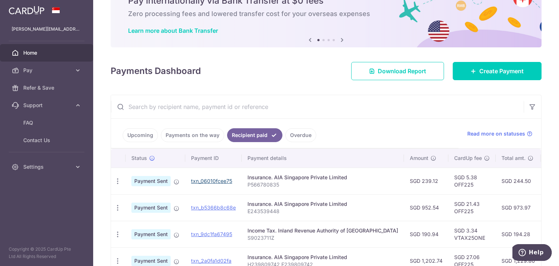
scroll to position [0, 0]
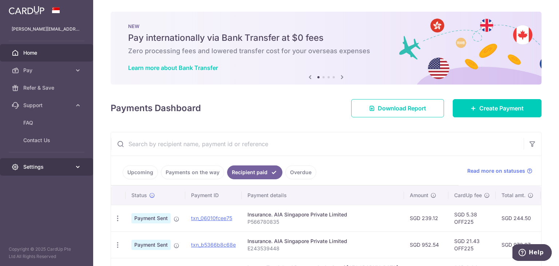
click at [67, 169] on span "Settings" at bounding box center [47, 166] width 48 height 7
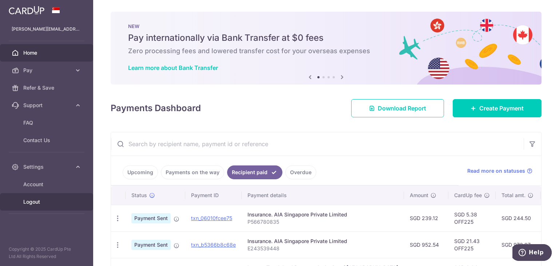
click at [31, 202] on span "Logout" at bounding box center [47, 201] width 48 height 7
